Goal: Information Seeking & Learning: Learn about a topic

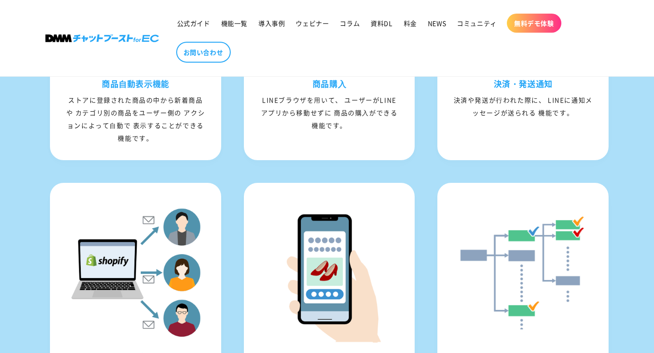
scroll to position [1057, 0]
click at [274, 25] on span "導入事例" at bounding box center [271, 23] width 26 height 8
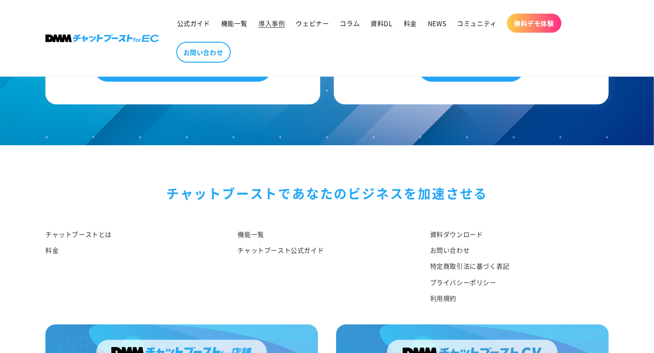
scroll to position [1442, 0]
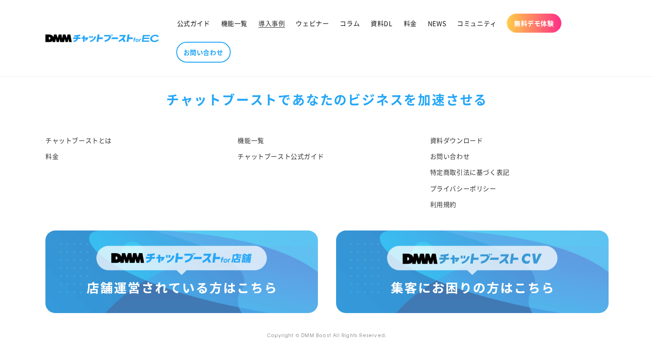
click at [197, 257] on img at bounding box center [181, 272] width 273 height 83
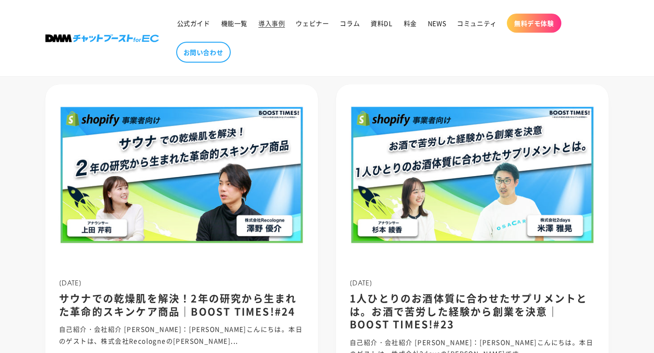
scroll to position [0, 0]
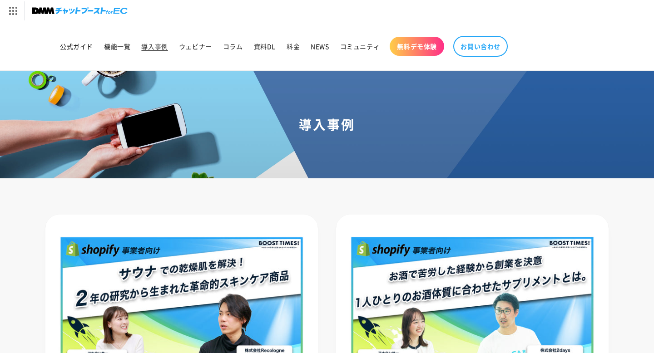
click at [56, 13] on img at bounding box center [79, 11] width 95 height 13
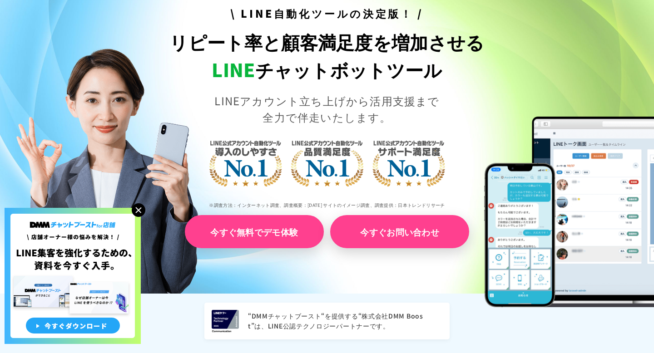
click at [265, 234] on link "今すぐ無料でデモ体験" at bounding box center [254, 231] width 139 height 33
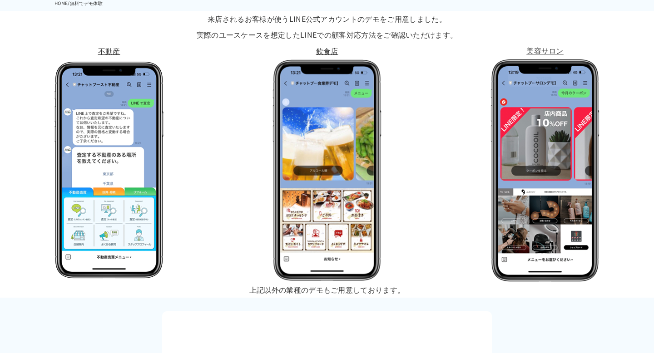
click at [302, 205] on img at bounding box center [327, 170] width 109 height 223
drag, startPoint x: 337, startPoint y: 172, endPoint x: 348, endPoint y: 261, distance: 89.8
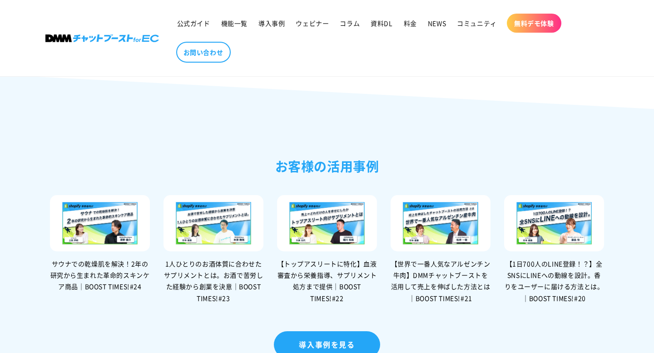
scroll to position [1870, 0]
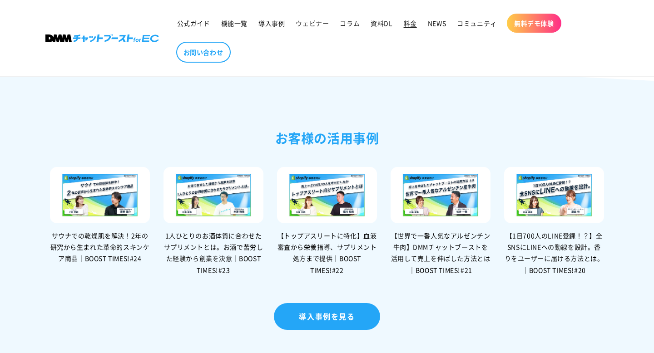
click at [406, 23] on span "料金" at bounding box center [410, 23] width 13 height 8
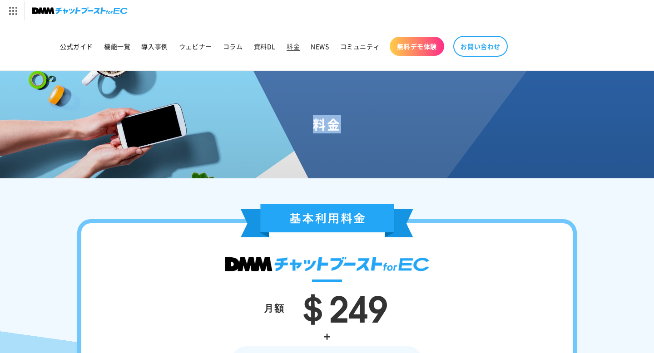
drag, startPoint x: 228, startPoint y: 132, endPoint x: 378, endPoint y: 128, distance: 150.4
click at [378, 129] on h1 "料金" at bounding box center [327, 124] width 632 height 16
click at [15, 174] on div "料金" at bounding box center [327, 124] width 654 height 107
click at [150, 48] on span "導入事例" at bounding box center [154, 46] width 26 height 8
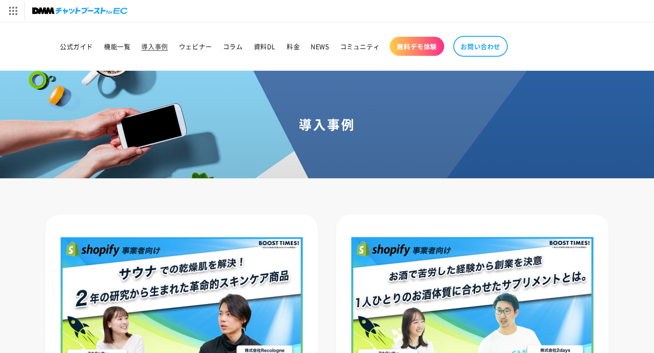
scroll to position [214, 0]
